Goal: Information Seeking & Learning: Find specific fact

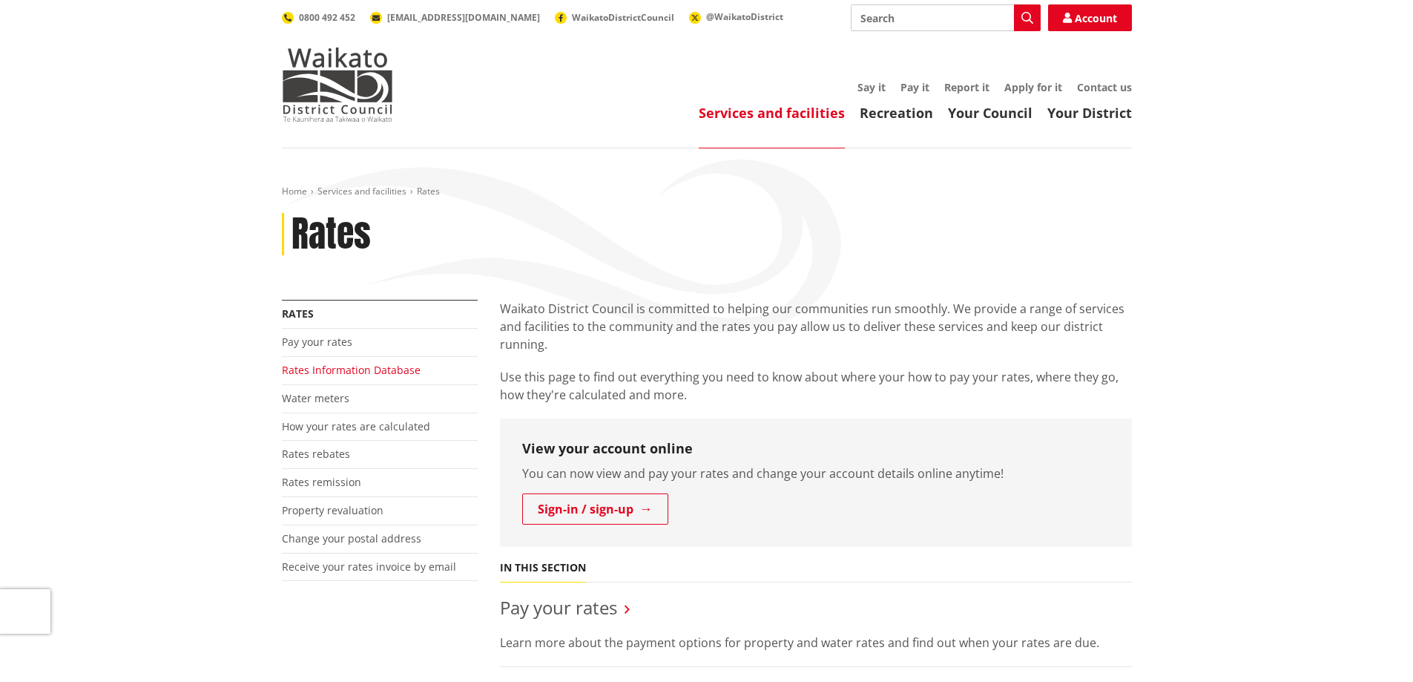
click at [322, 369] on link "Rates Information Database" at bounding box center [351, 370] width 139 height 14
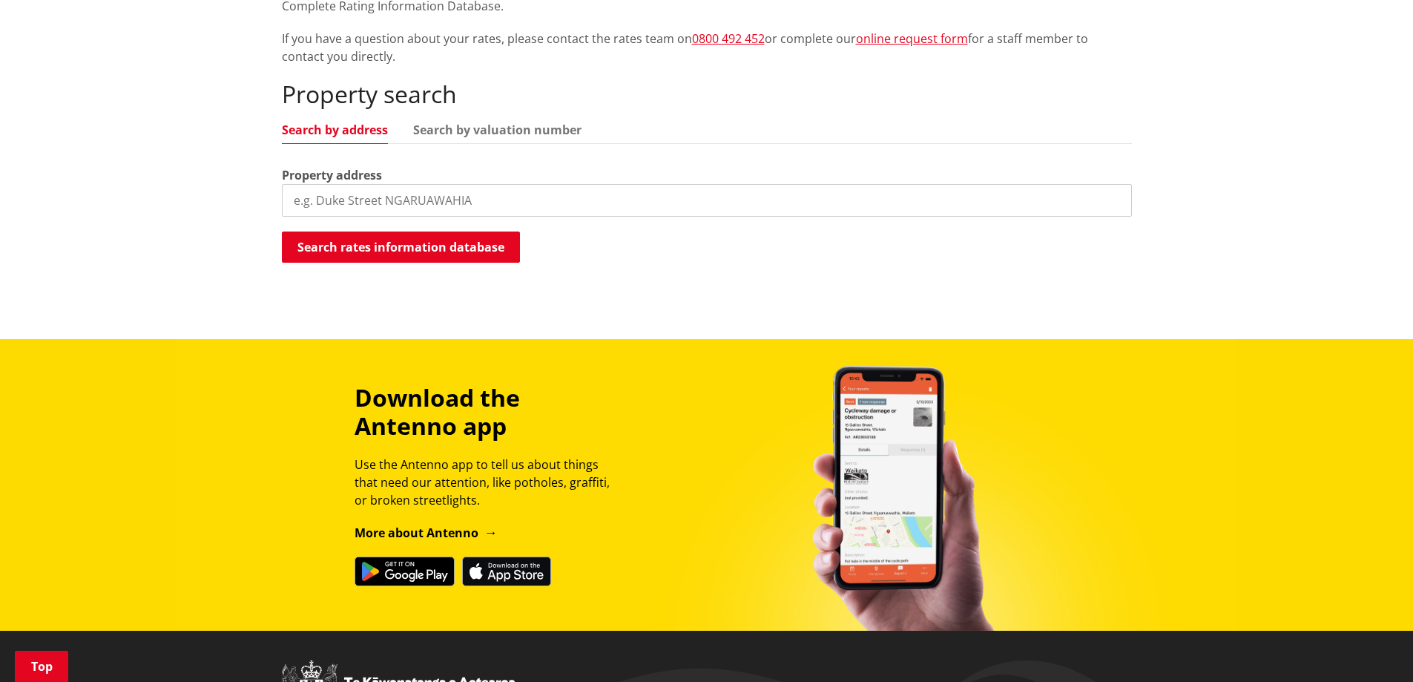
scroll to position [445, 0]
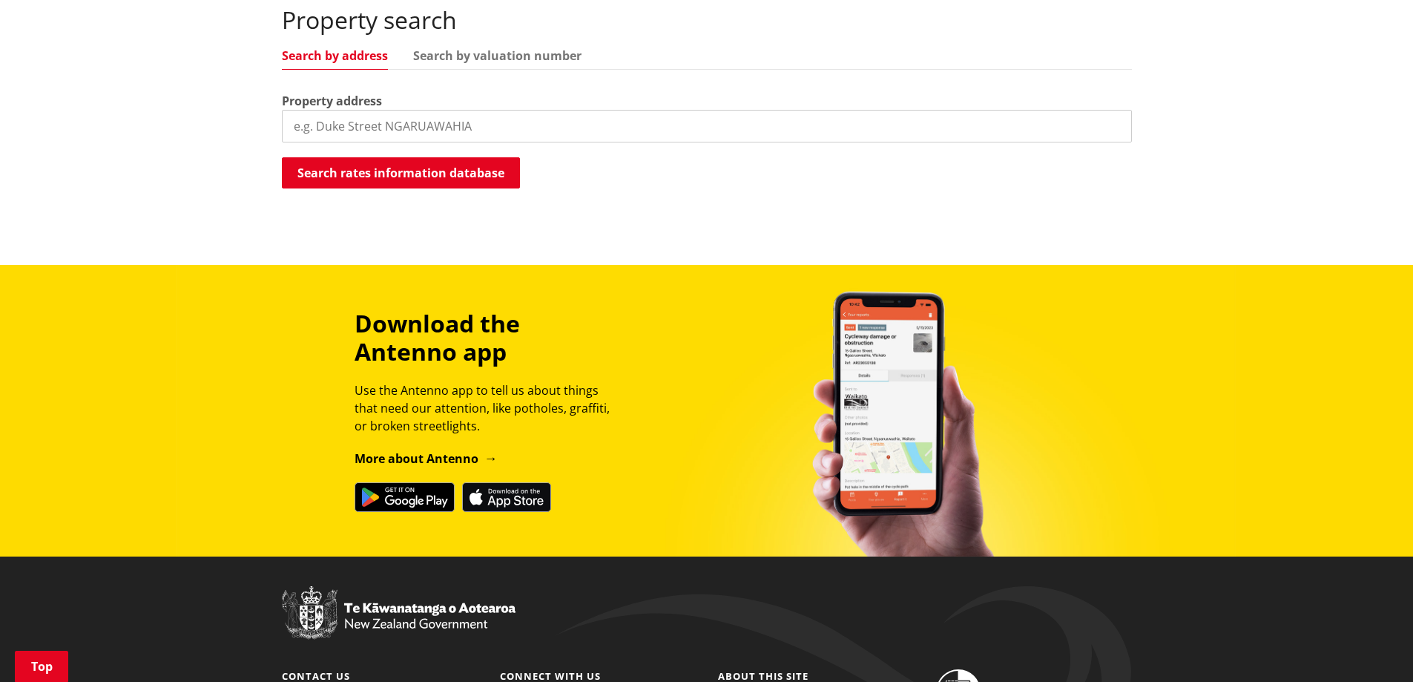
click at [359, 119] on input "search" at bounding box center [707, 126] width 850 height 33
click at [407, 168] on button "Search rates information database" at bounding box center [401, 172] width 238 height 31
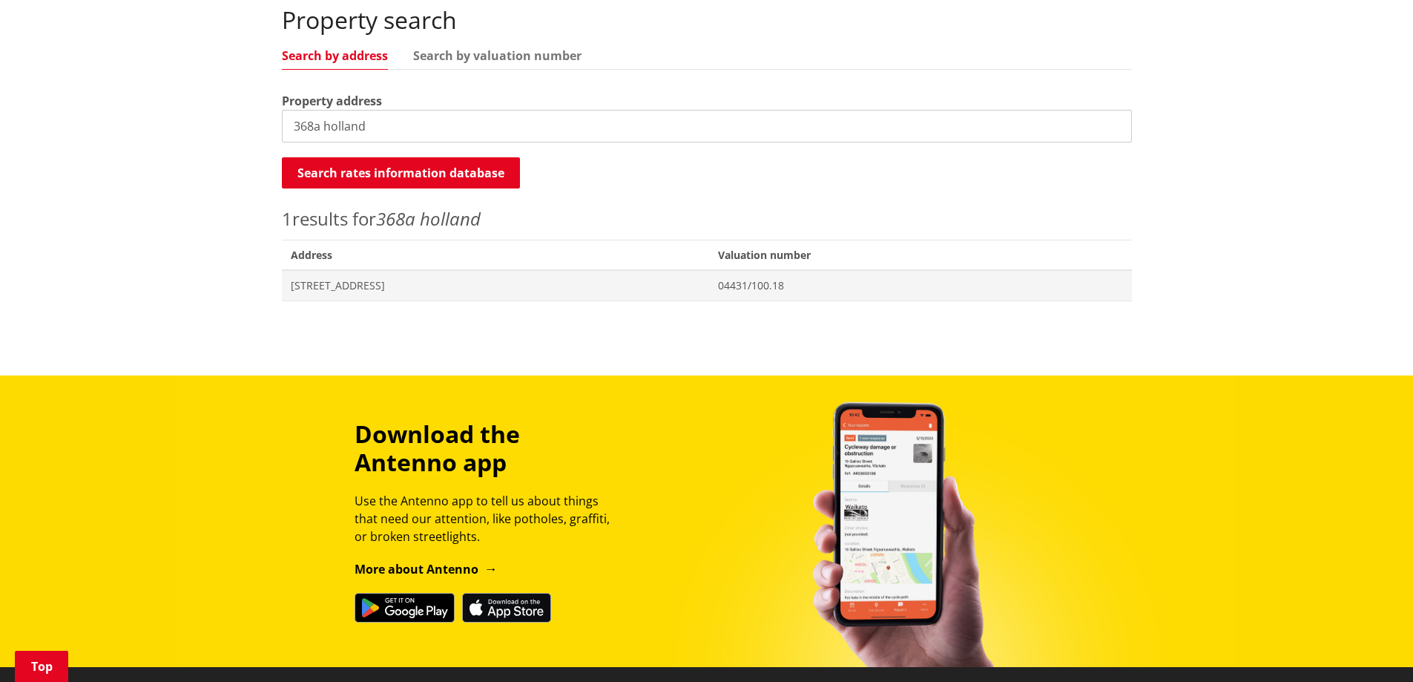
drag, startPoint x: 317, startPoint y: 128, endPoint x: 918, endPoint y: 108, distance: 601.2
click at [317, 128] on input "368a holland" at bounding box center [707, 126] width 850 height 33
click at [436, 161] on button "Search rates information database" at bounding box center [401, 172] width 238 height 31
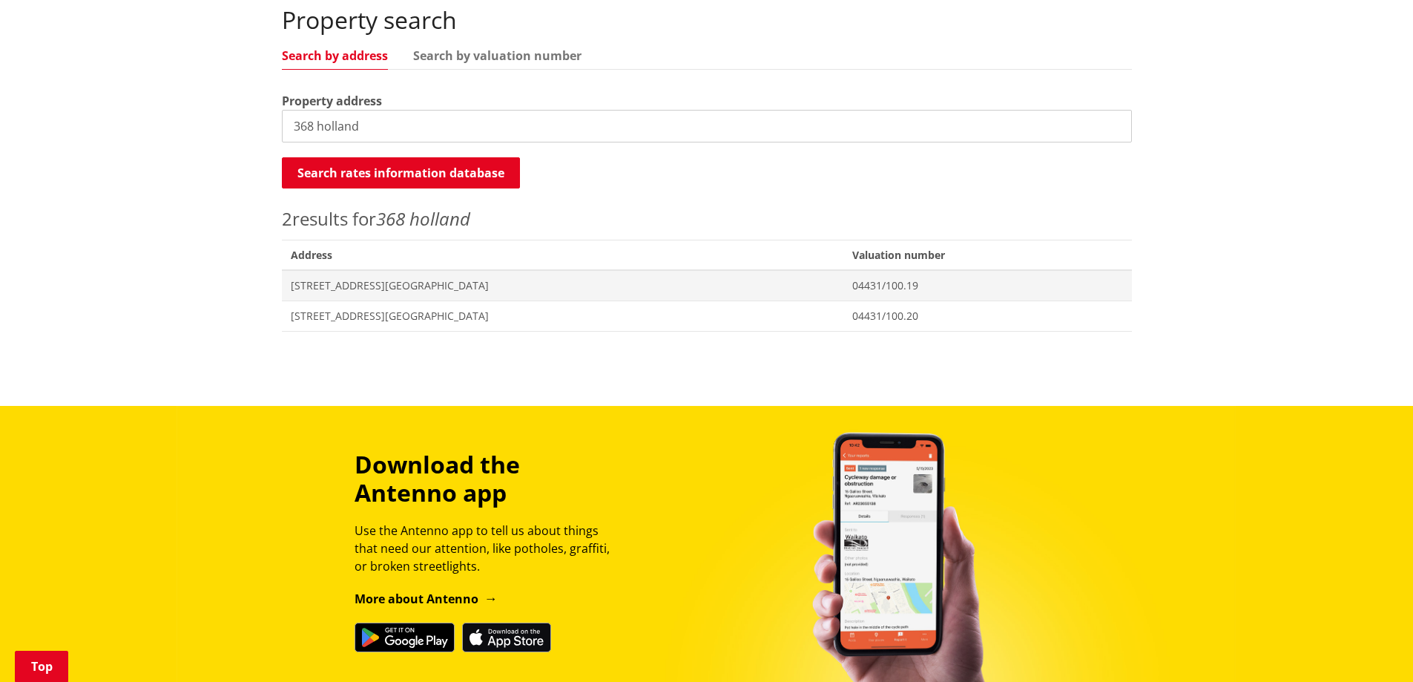
drag, startPoint x: 312, startPoint y: 124, endPoint x: 320, endPoint y: 125, distance: 8.9
click at [320, 125] on input "368 holland" at bounding box center [707, 126] width 850 height 33
click at [386, 167] on button "Search rates information database" at bounding box center [401, 172] width 238 height 31
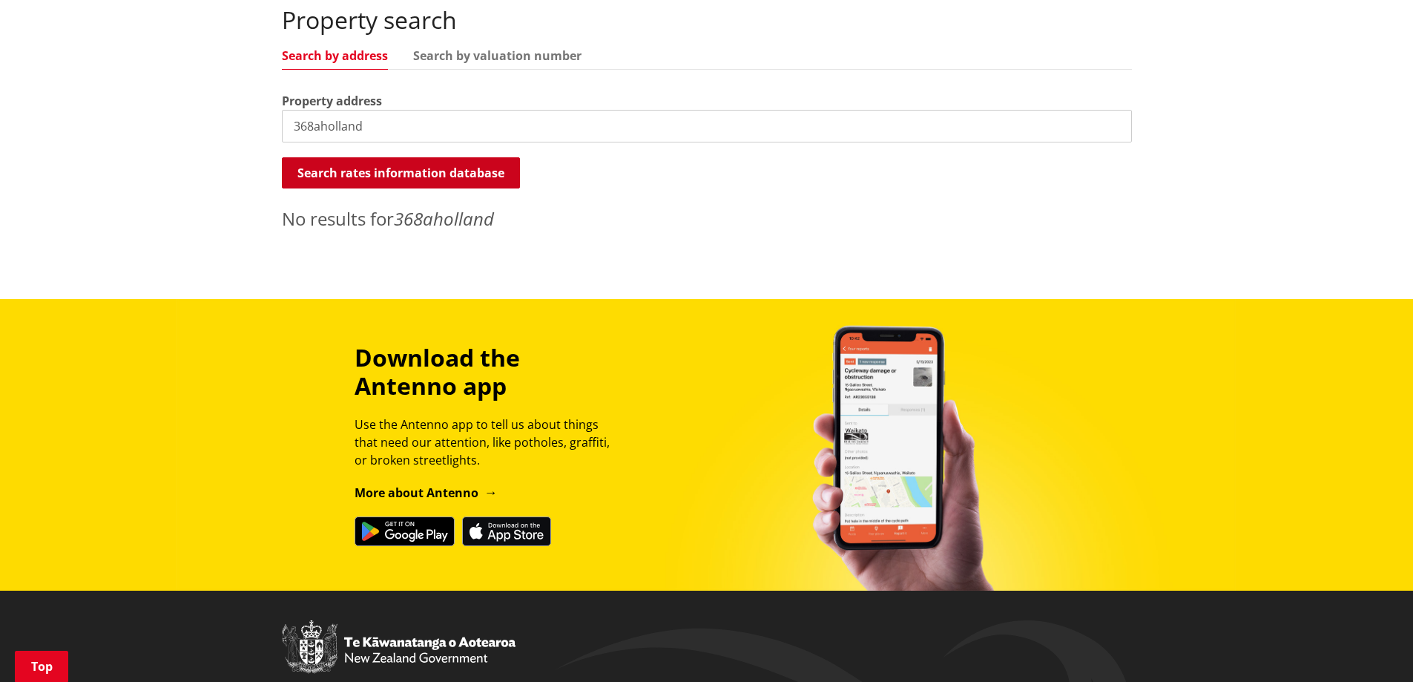
click at [369, 168] on button "Search rates information database" at bounding box center [401, 172] width 238 height 31
drag, startPoint x: 319, startPoint y: 128, endPoint x: 430, endPoint y: 151, distance: 113.6
click at [319, 128] on input "368aholland" at bounding box center [707, 126] width 850 height 33
type input "368a holland"
click at [424, 167] on button "Search rates information database" at bounding box center [401, 172] width 238 height 31
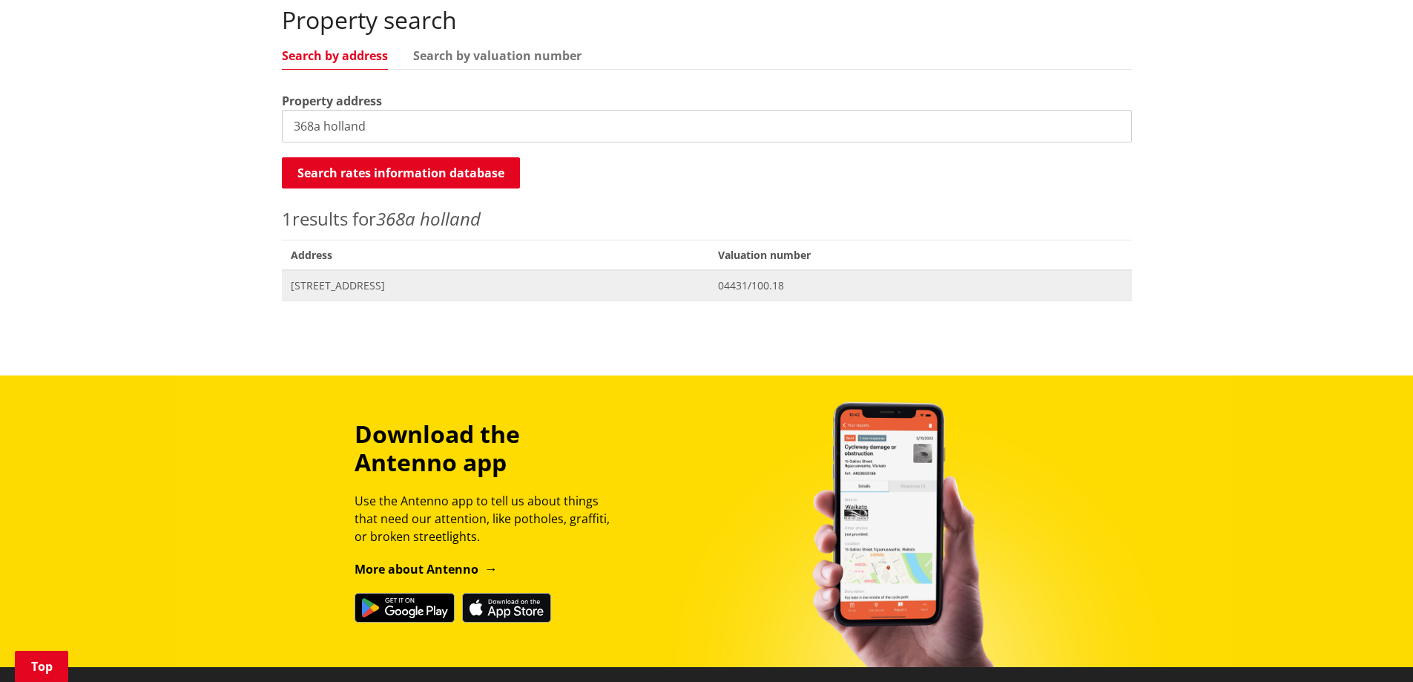
click at [335, 284] on span "[STREET_ADDRESS]" at bounding box center [496, 285] width 410 height 15
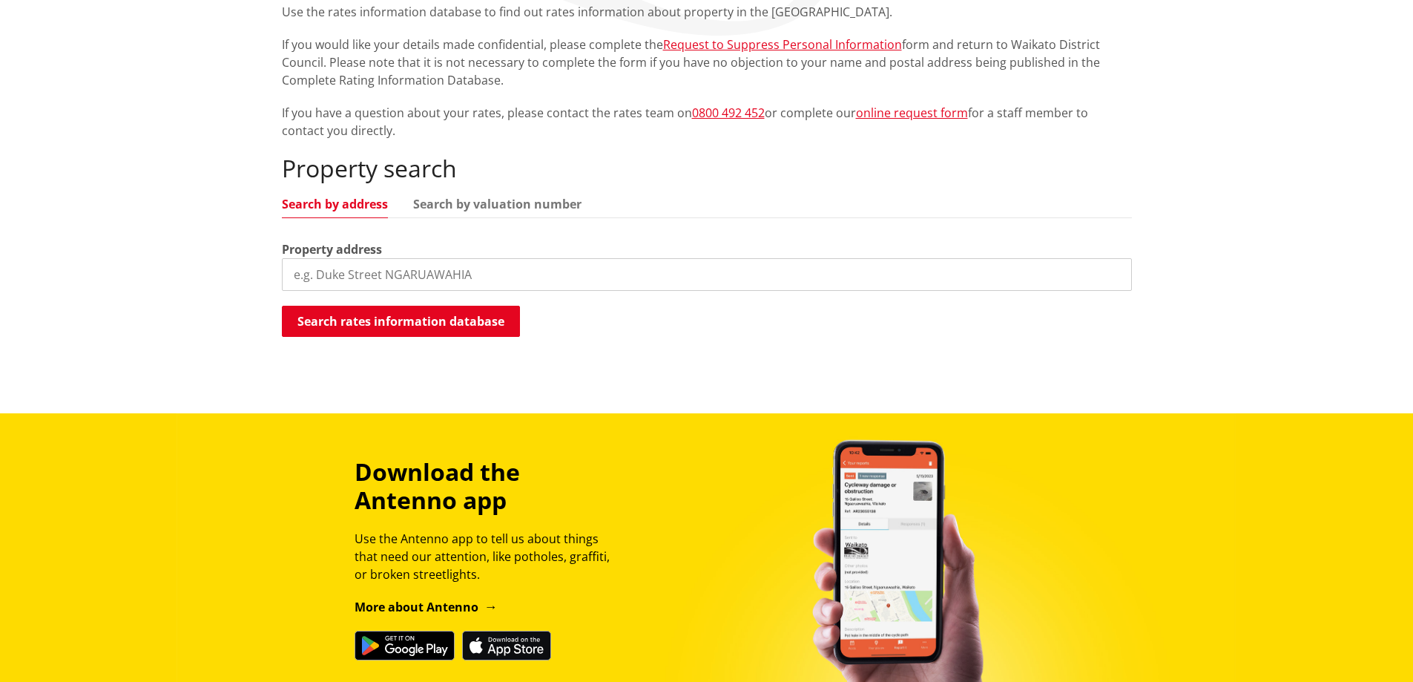
scroll to position [223, 0]
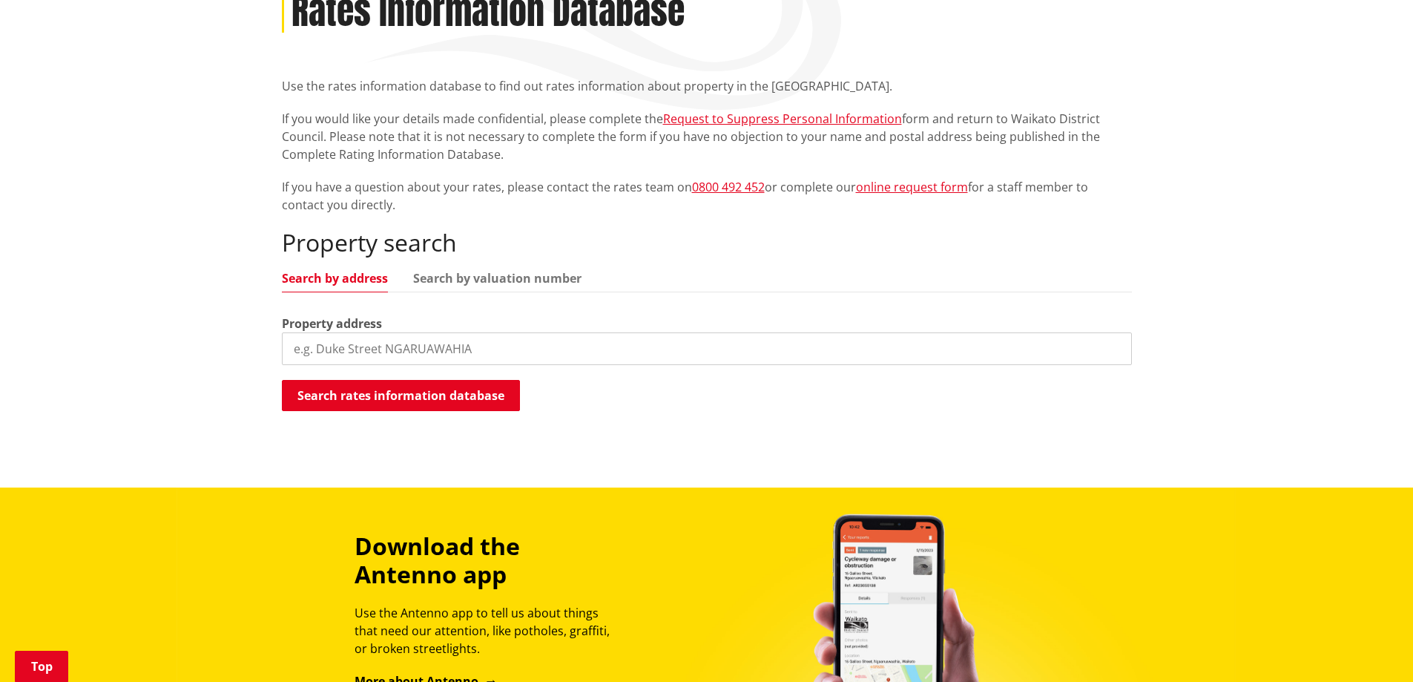
click at [321, 341] on input "search" at bounding box center [707, 348] width 850 height 33
click at [367, 396] on button "Search rates information database" at bounding box center [401, 395] width 238 height 31
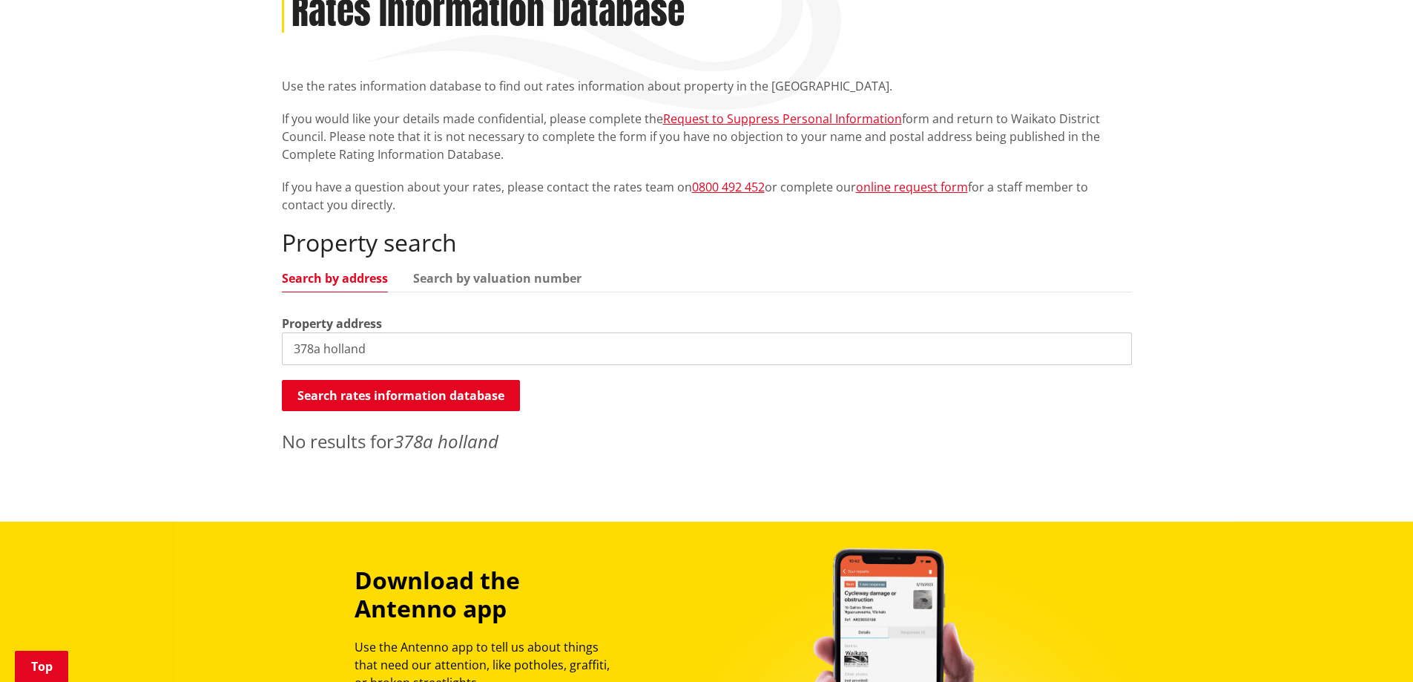
drag, startPoint x: 317, startPoint y: 347, endPoint x: 505, endPoint y: 368, distance: 188.8
click at [323, 347] on input "378a holland" at bounding box center [707, 348] width 850 height 33
click at [418, 400] on button "Search rates information database" at bounding box center [401, 395] width 238 height 31
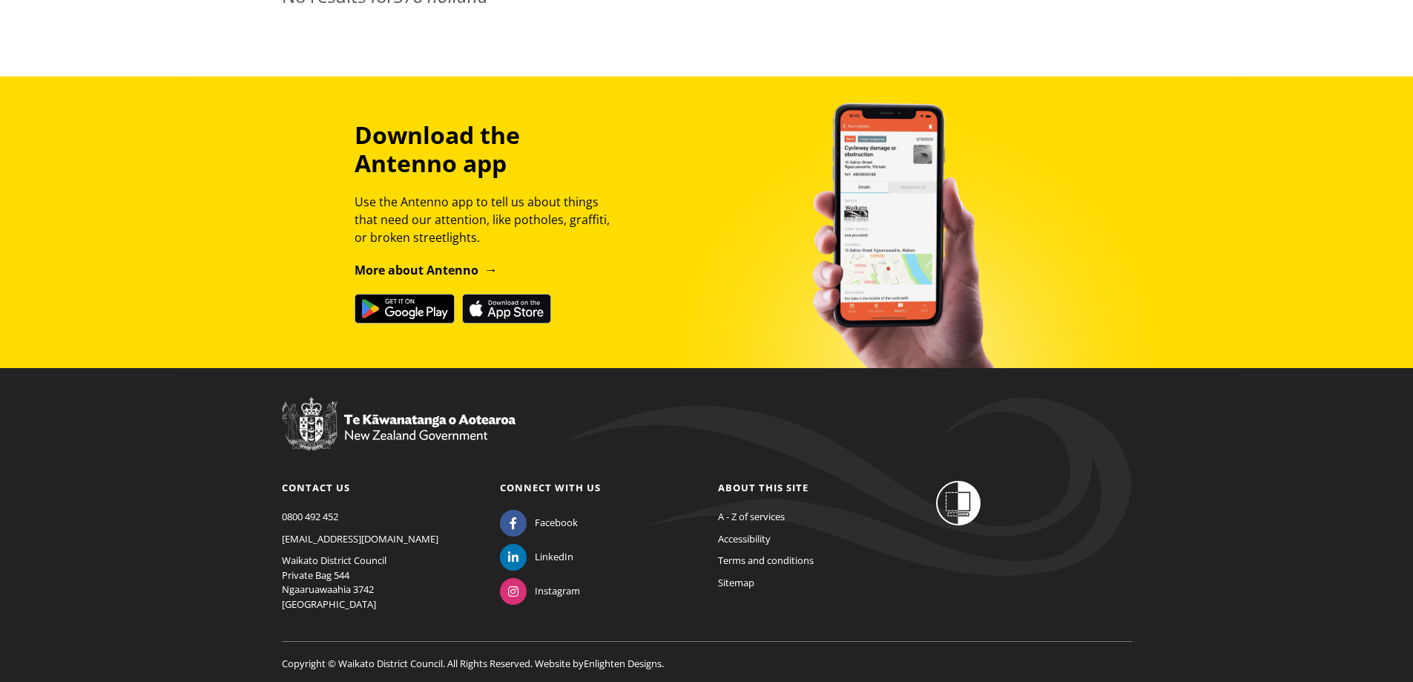
scroll to position [148, 0]
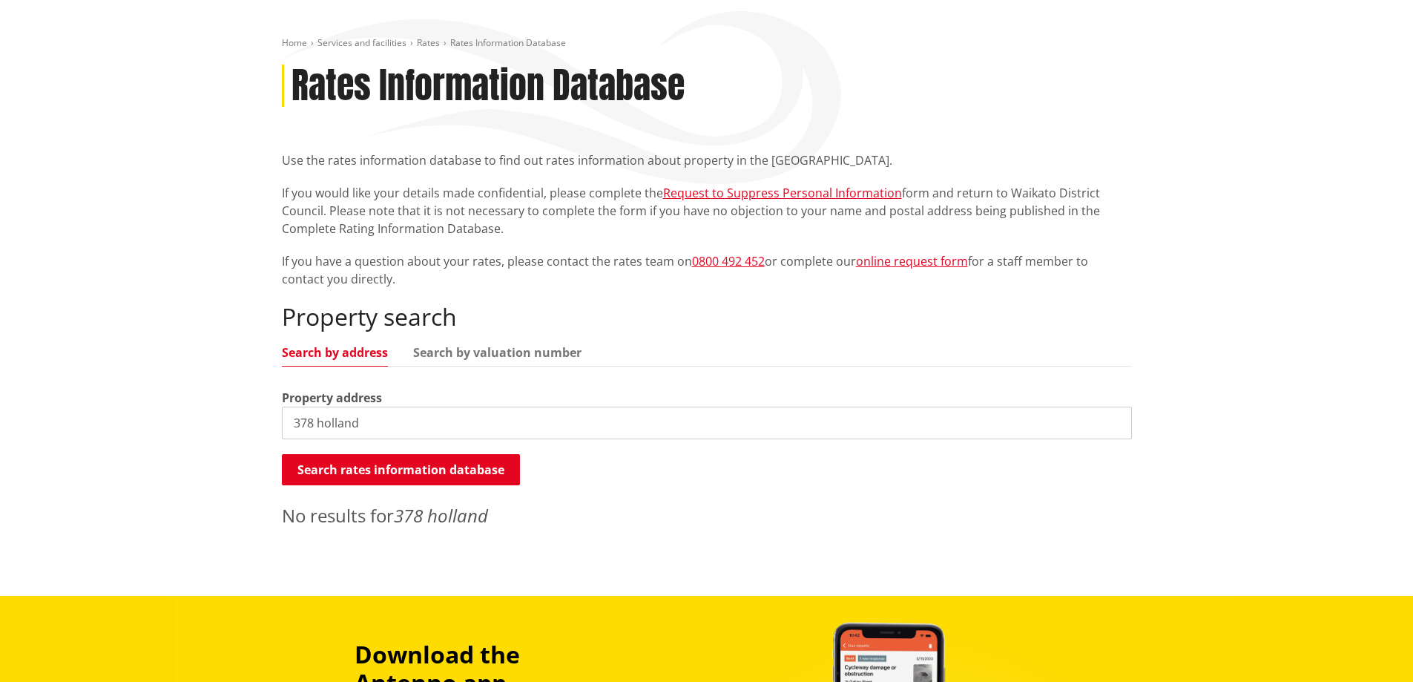
drag, startPoint x: 310, startPoint y: 423, endPoint x: 619, endPoint y: 440, distance: 309.1
click at [312, 423] on input "378 holland" at bounding box center [707, 423] width 850 height 33
type input "368 holland"
click at [345, 470] on button "Search rates information database" at bounding box center [401, 469] width 238 height 31
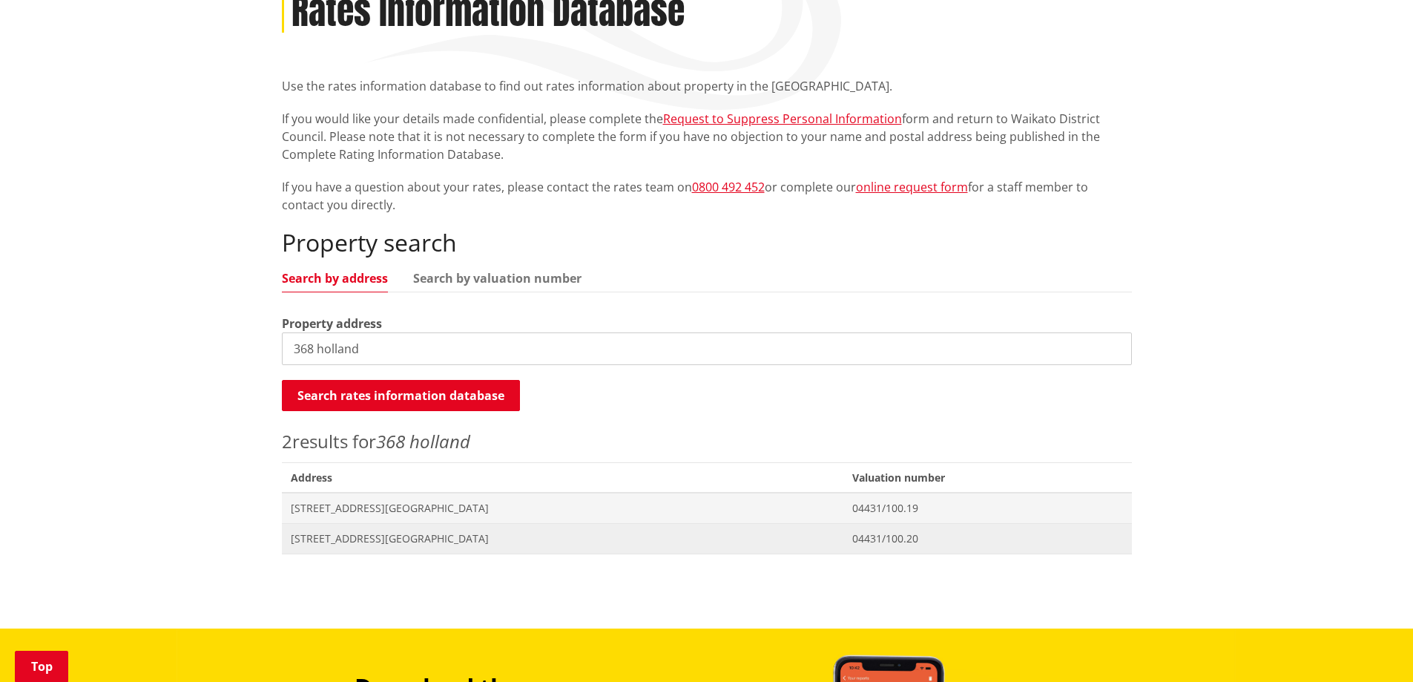
scroll to position [297, 0]
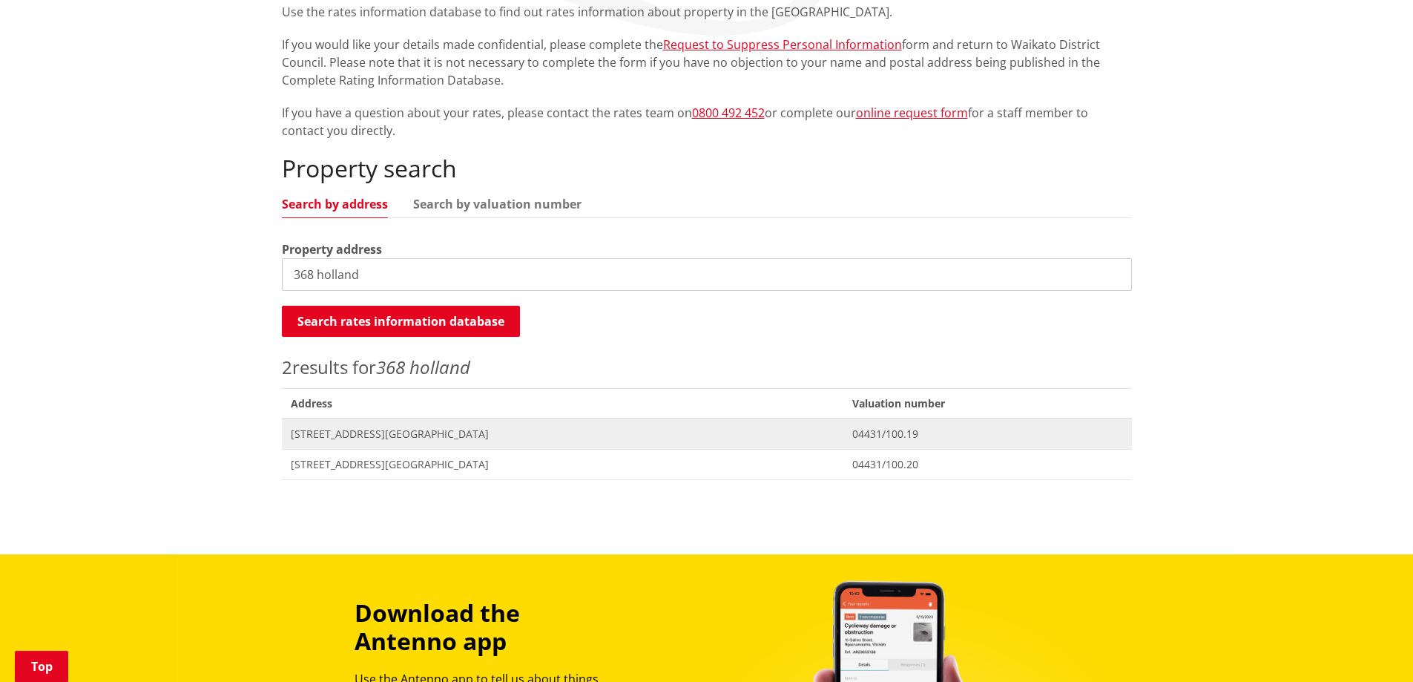
click at [335, 435] on span "[STREET_ADDRESS][GEOGRAPHIC_DATA]" at bounding box center [563, 434] width 544 height 15
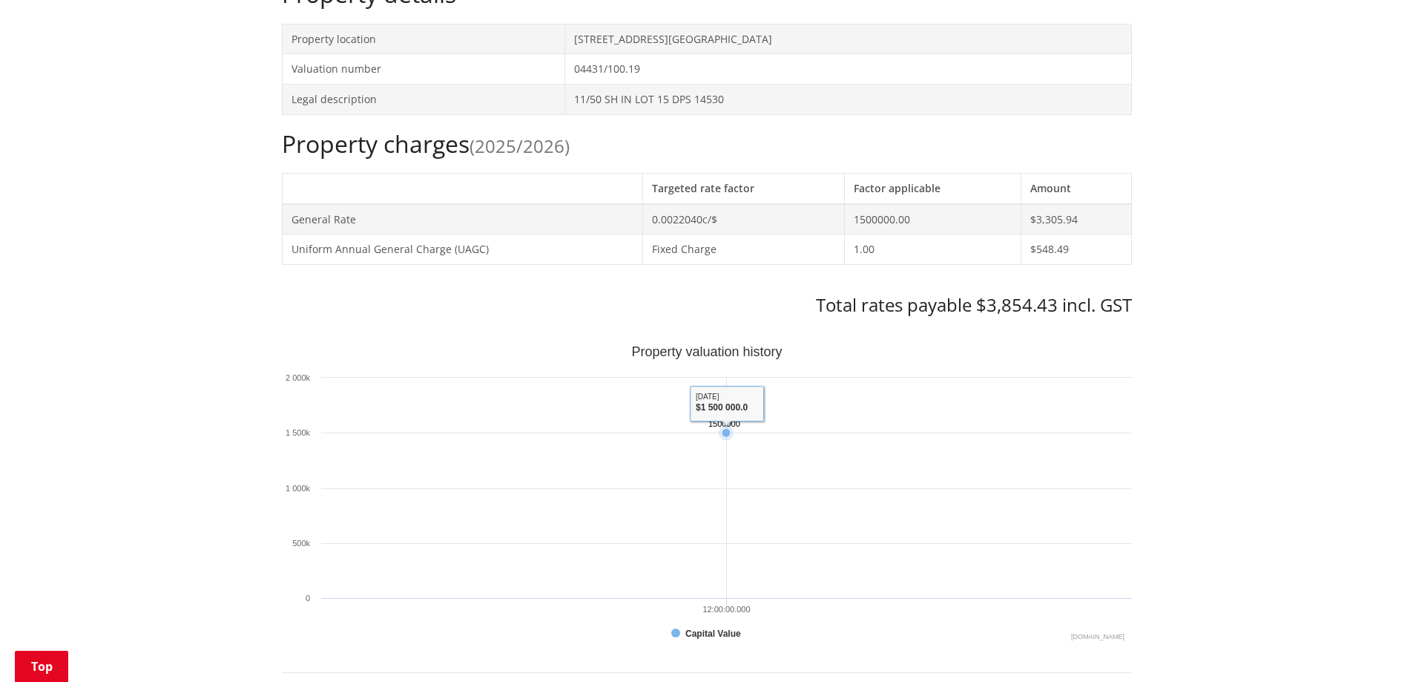
scroll to position [223, 0]
